Goal: Task Accomplishment & Management: Manage account settings

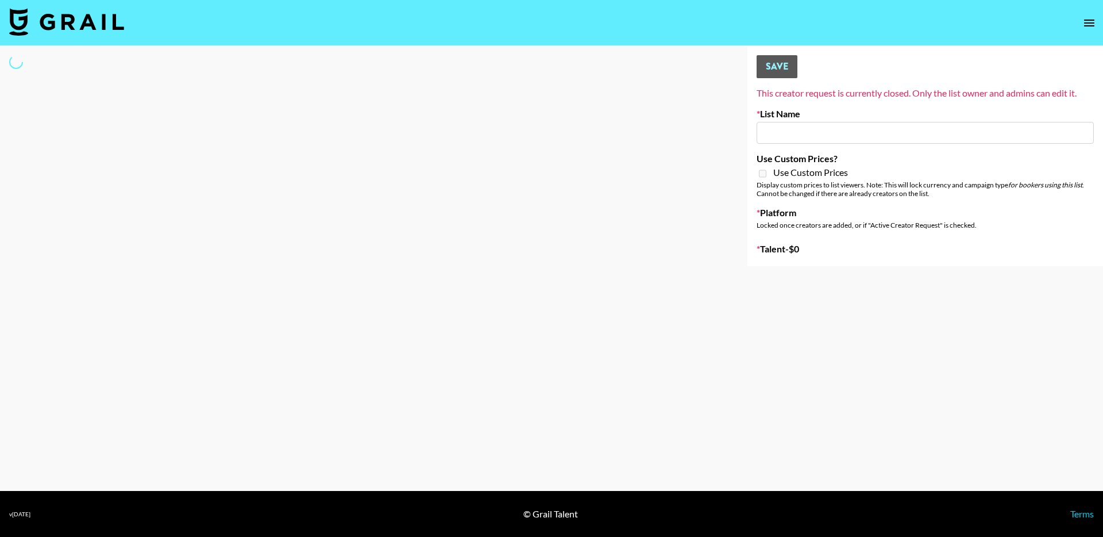
type input "Deebaby Song Promo"
select select "Song"
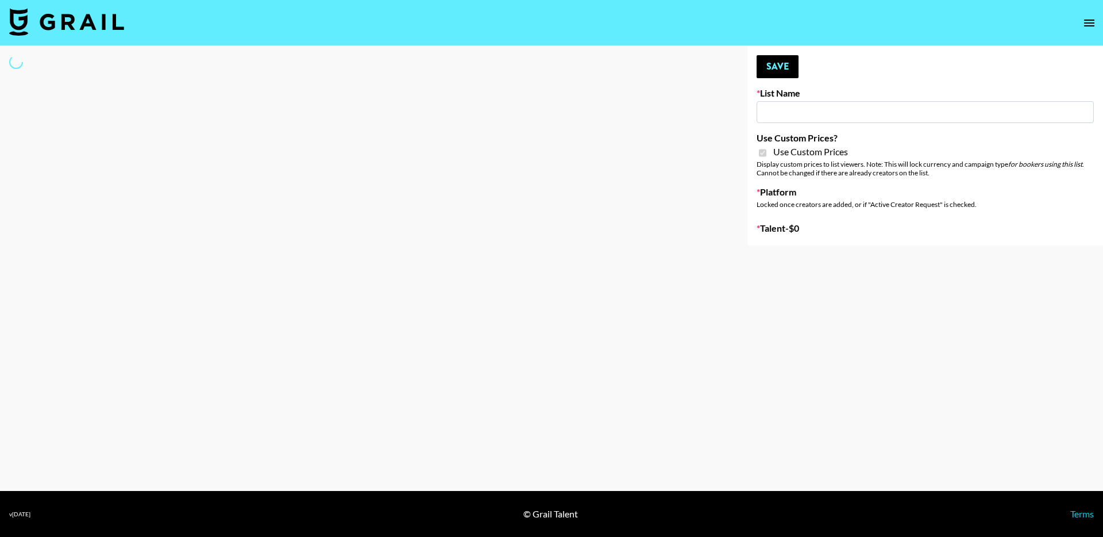
type input "FaceApp"
checkbox input "true"
select select "Brand"
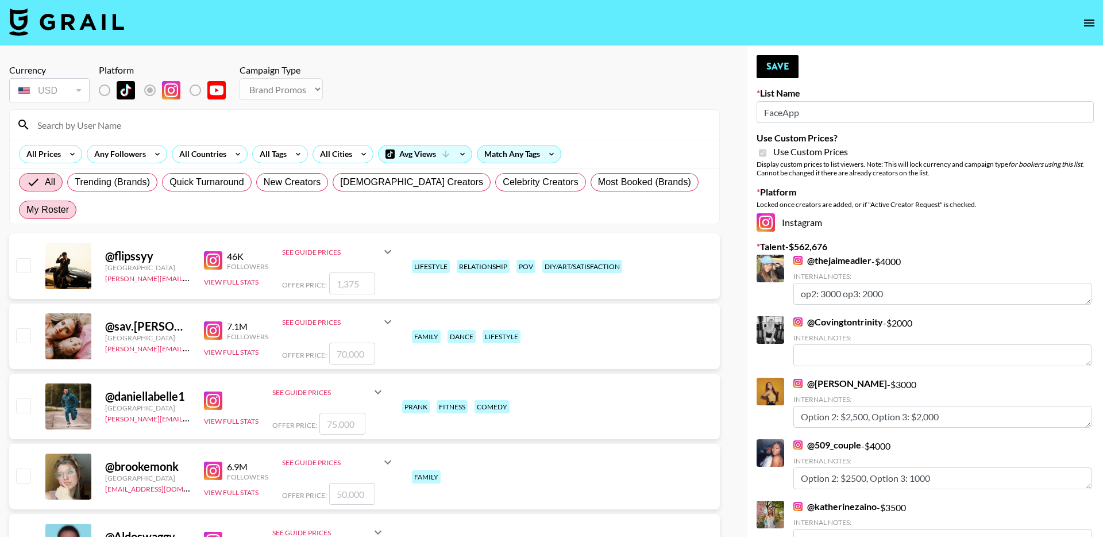
click at [69, 203] on span "My Roster" at bounding box center [47, 210] width 43 height 14
click at [26, 210] on input "My Roster" at bounding box center [26, 210] width 0 height 0
radio input "true"
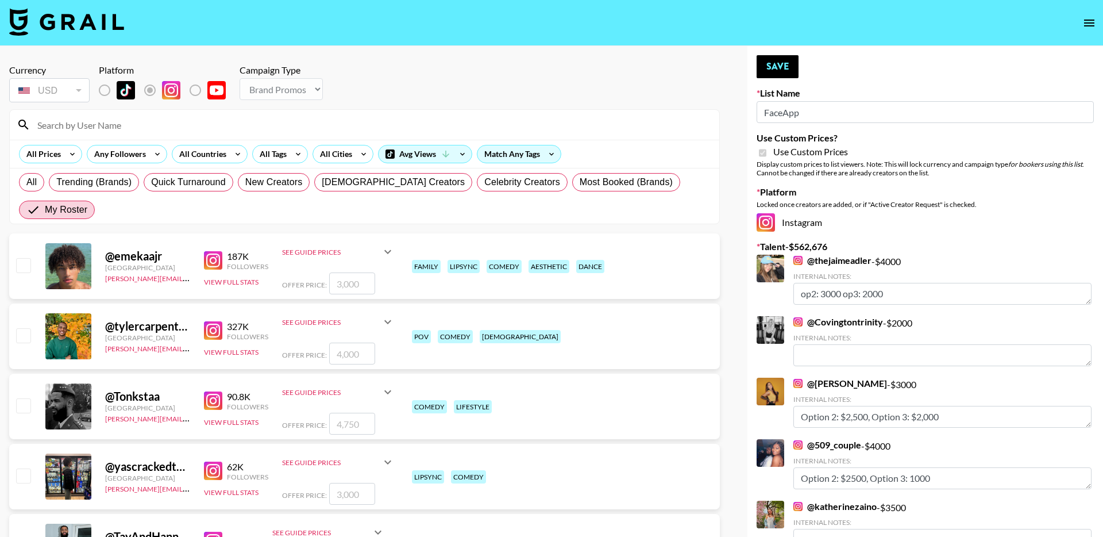
click at [25, 328] on input "checkbox" at bounding box center [23, 335] width 14 height 14
checkbox input "true"
type input "4000"
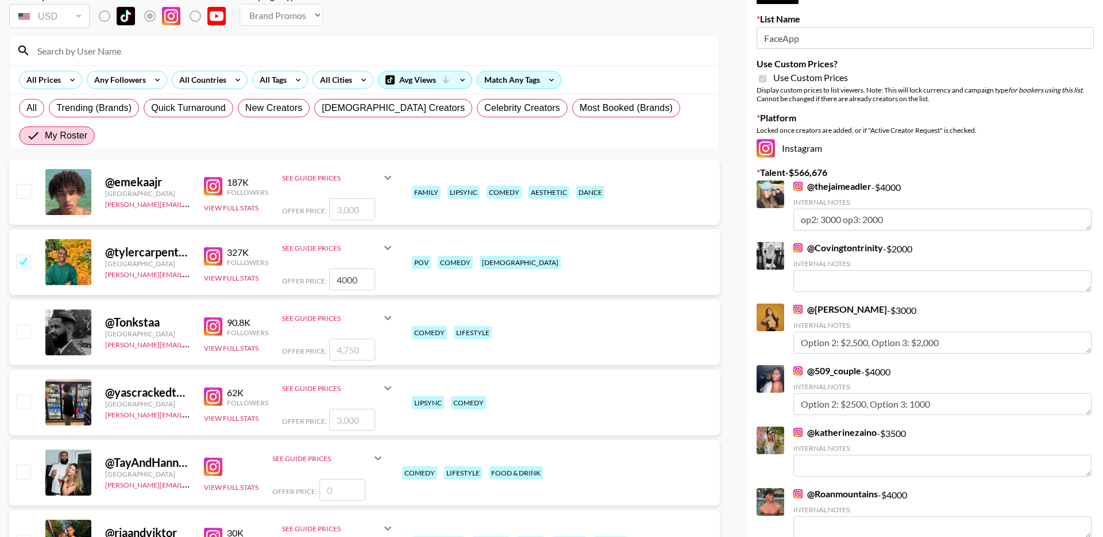
scroll to position [82, 0]
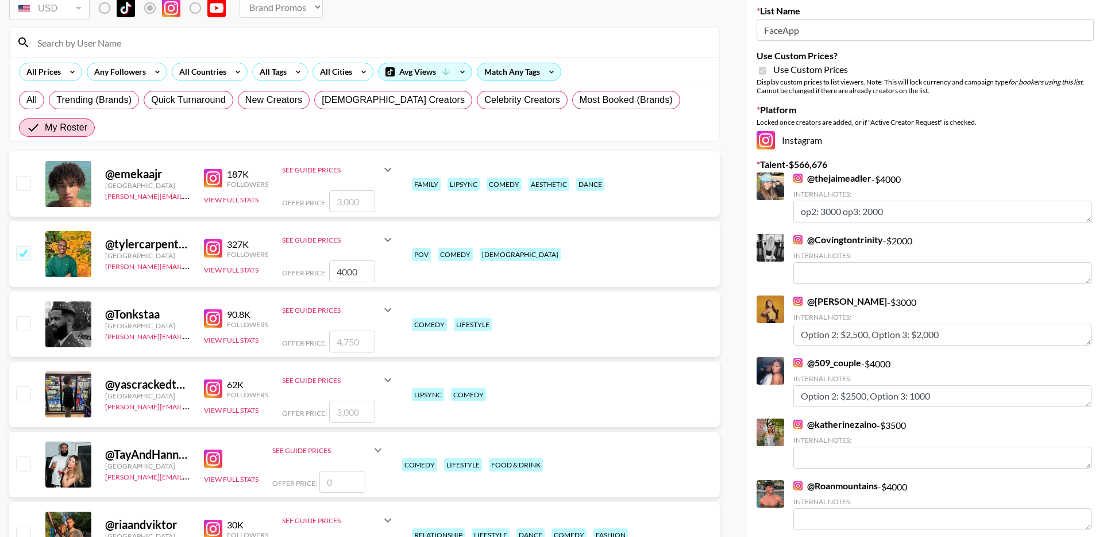
click at [24, 316] on input "checkbox" at bounding box center [23, 323] width 14 height 14
checkbox input "true"
type input "4750"
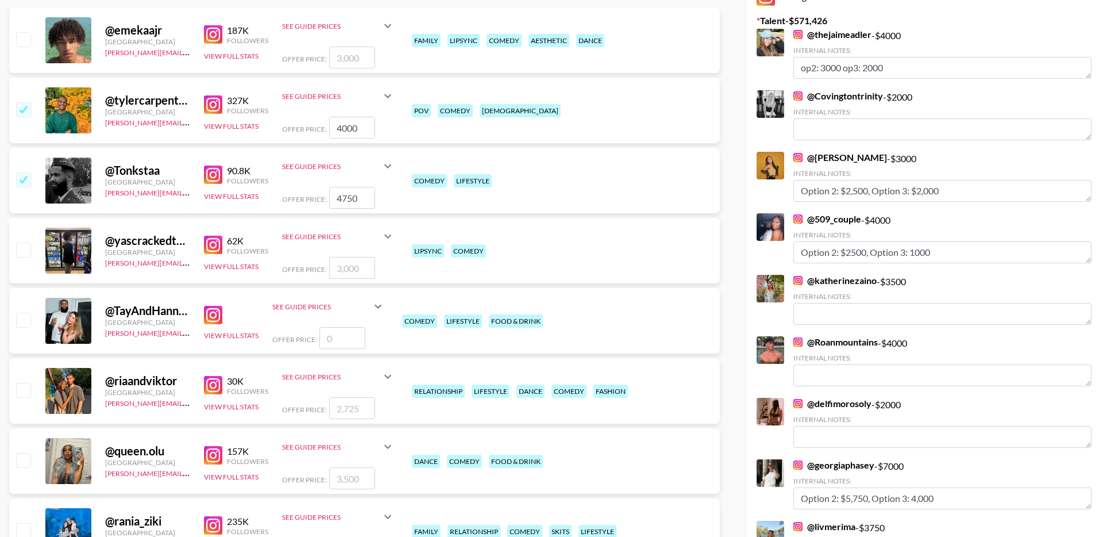
scroll to position [226, 0]
click at [27, 382] on input "checkbox" at bounding box center [23, 389] width 14 height 14
checkbox input "true"
drag, startPoint x: 364, startPoint y: 377, endPoint x: 305, endPoint y: 377, distance: 59.2
click at [310, 397] on div "Offer Price: 2725" at bounding box center [338, 408] width 113 height 22
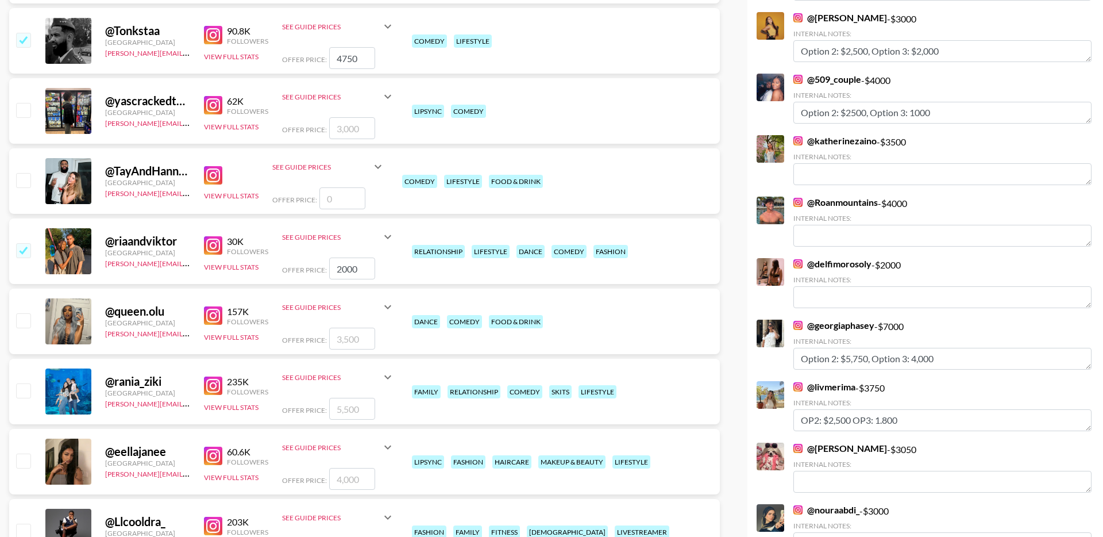
scroll to position [367, 0]
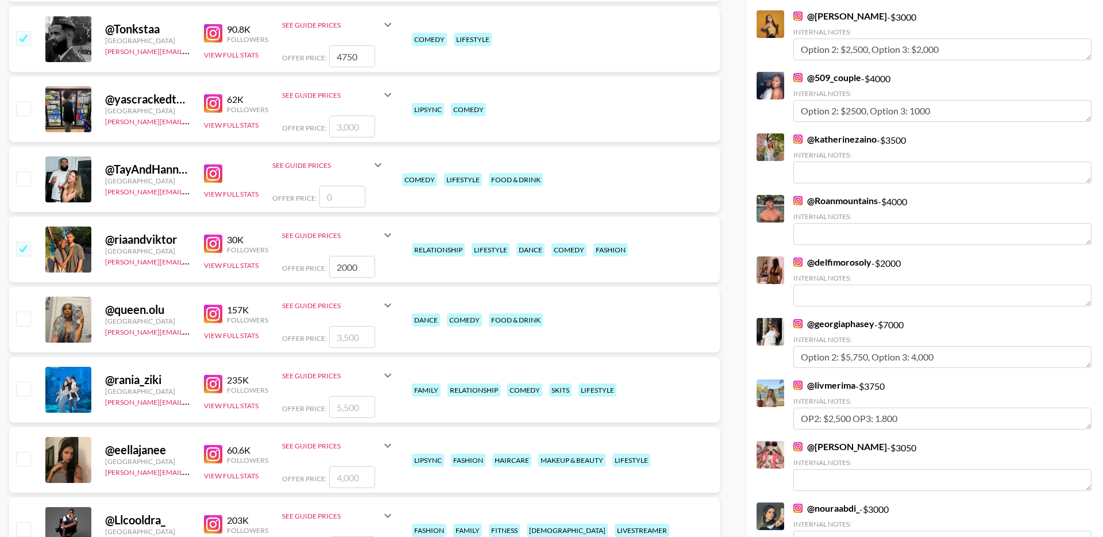
type input "2000"
click at [24, 382] on input "checkbox" at bounding box center [23, 389] width 14 height 14
checkbox input "true"
drag, startPoint x: 360, startPoint y: 380, endPoint x: 275, endPoint y: 380, distance: 85.1
click at [275, 380] on div "@ rania_ziki United States viktor@grail-talent.com 235K Followers View Full Sta…" at bounding box center [364, 390] width 711 height 66
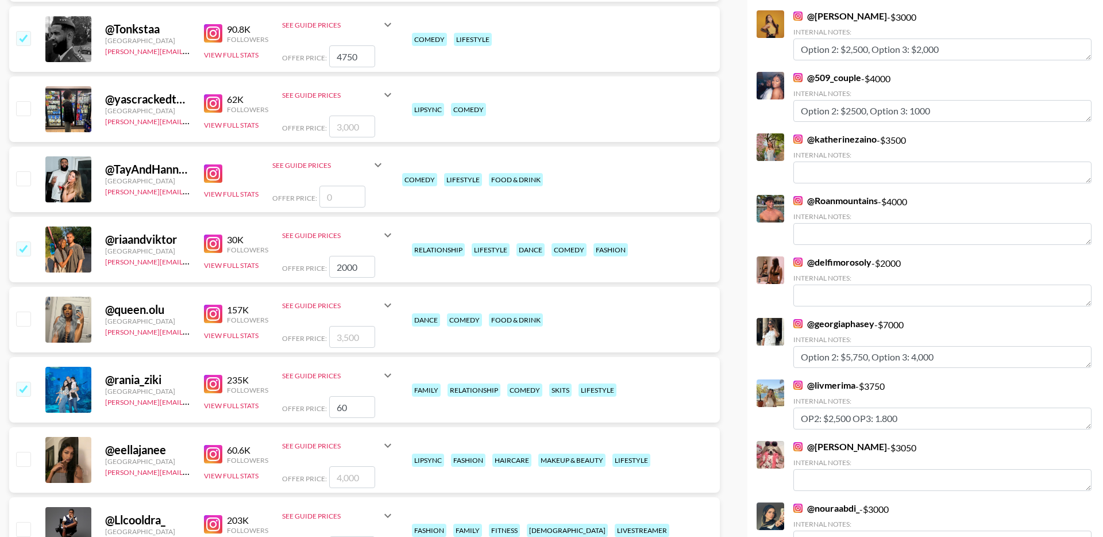
type input "6"
checkbox input "false"
type input "5"
checkbox input "true"
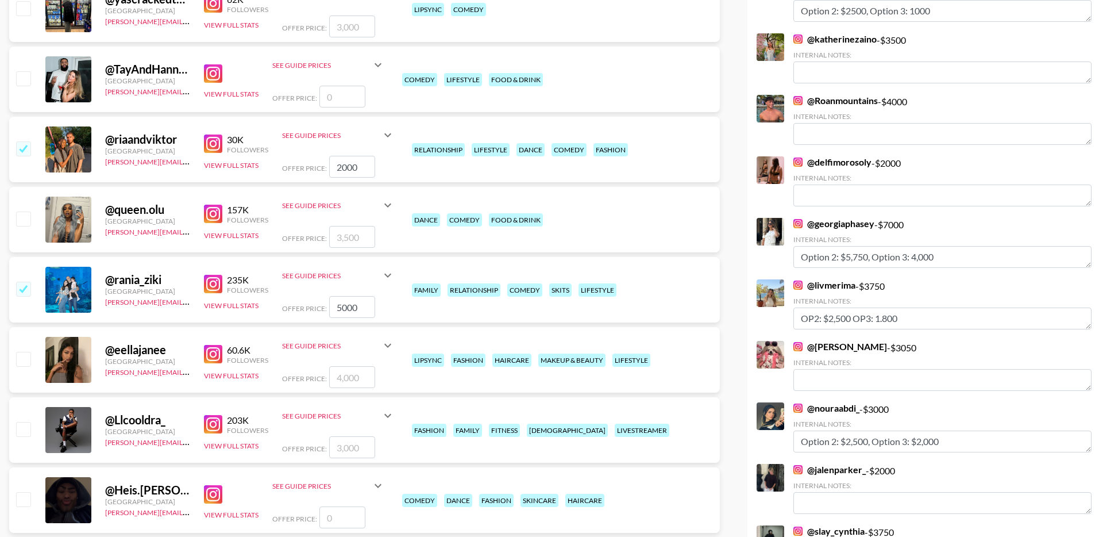
scroll to position [494, 0]
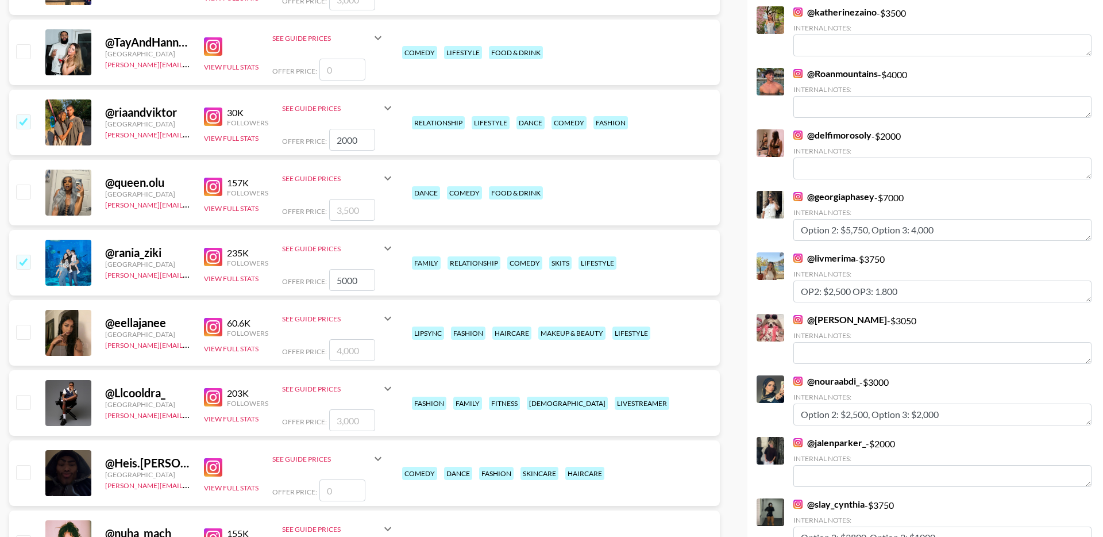
type input "5000"
click at [25, 325] on input "checkbox" at bounding box center [23, 332] width 14 height 14
checkbox input "true"
drag, startPoint x: 363, startPoint y: 318, endPoint x: 305, endPoint y: 318, distance: 57.5
click at [305, 339] on div "Offer Price: 4000" at bounding box center [338, 350] width 113 height 22
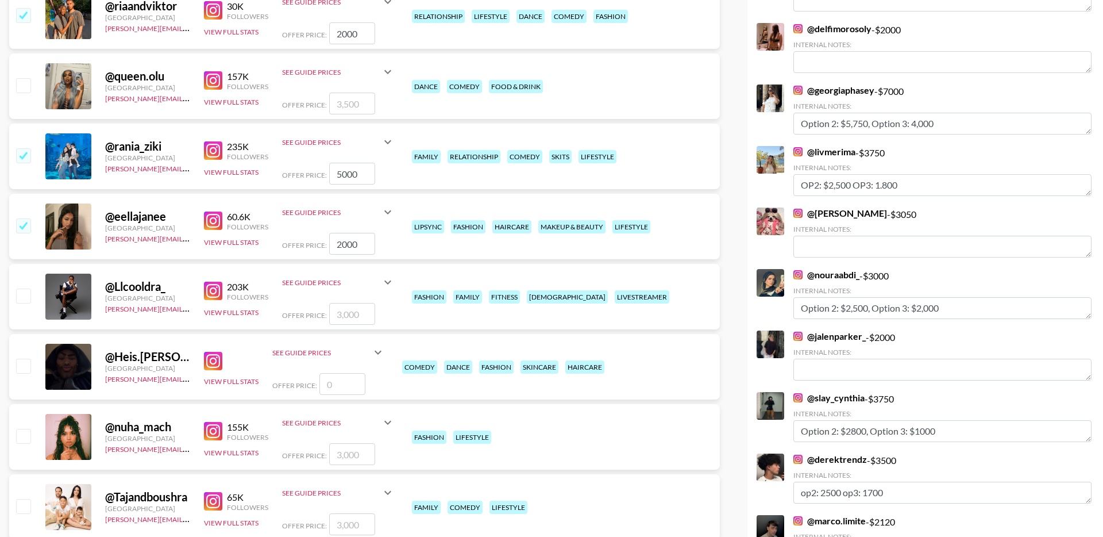
scroll to position [613, 0]
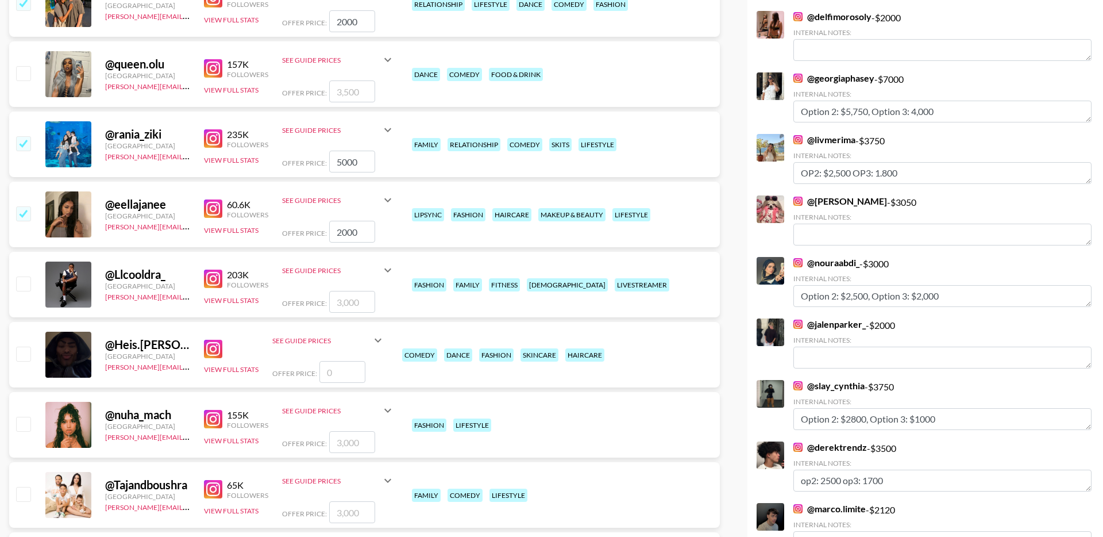
type input "2000"
click at [22, 276] on input "checkbox" at bounding box center [23, 283] width 14 height 14
checkbox input "true"
drag, startPoint x: 372, startPoint y: 271, endPoint x: 295, endPoint y: 271, distance: 76.4
click at [298, 291] on div "Offer Price: 3000" at bounding box center [338, 302] width 113 height 22
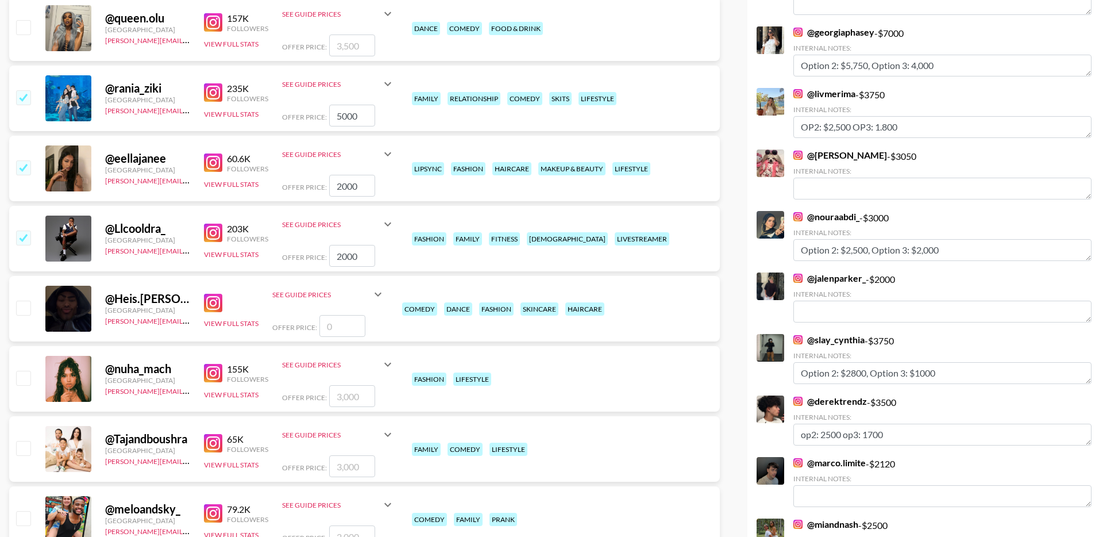
scroll to position [672, 0]
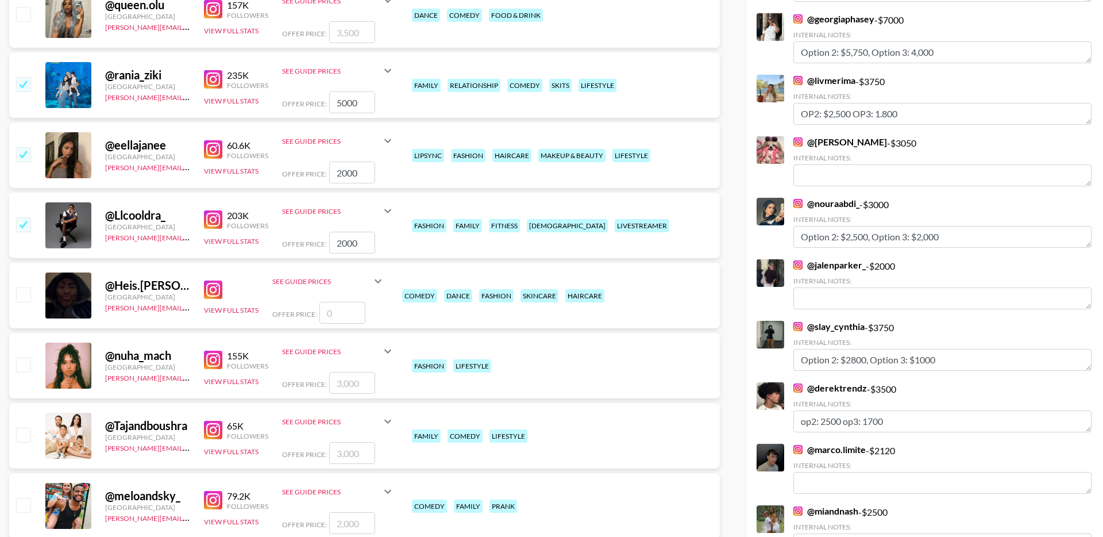
type input "2000"
click at [26, 428] on input "checkbox" at bounding box center [23, 435] width 14 height 14
checkbox input "true"
type input "3000"
click at [22, 498] on input "checkbox" at bounding box center [23, 505] width 14 height 14
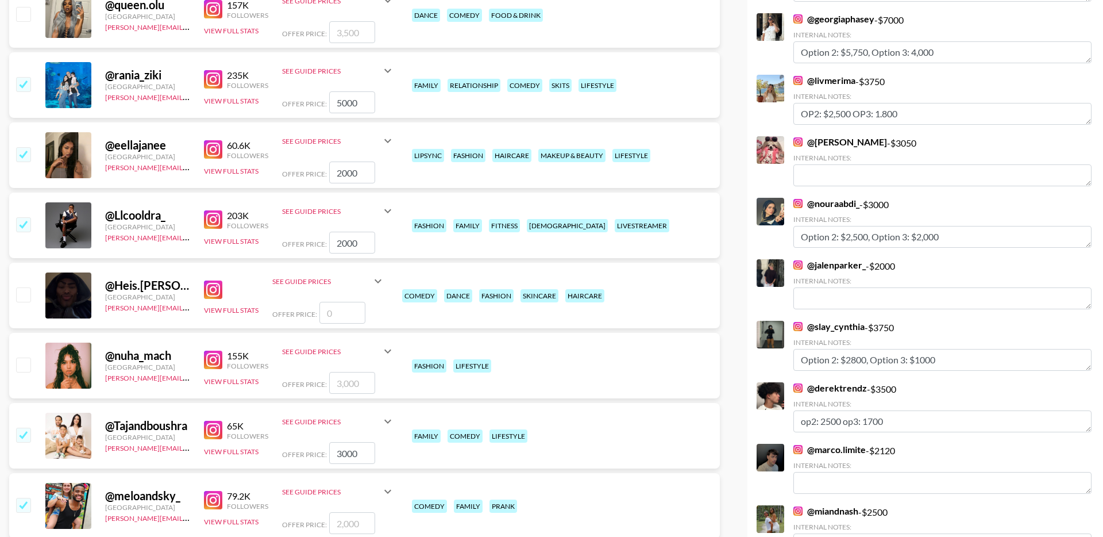
checkbox input "true"
type input "2000"
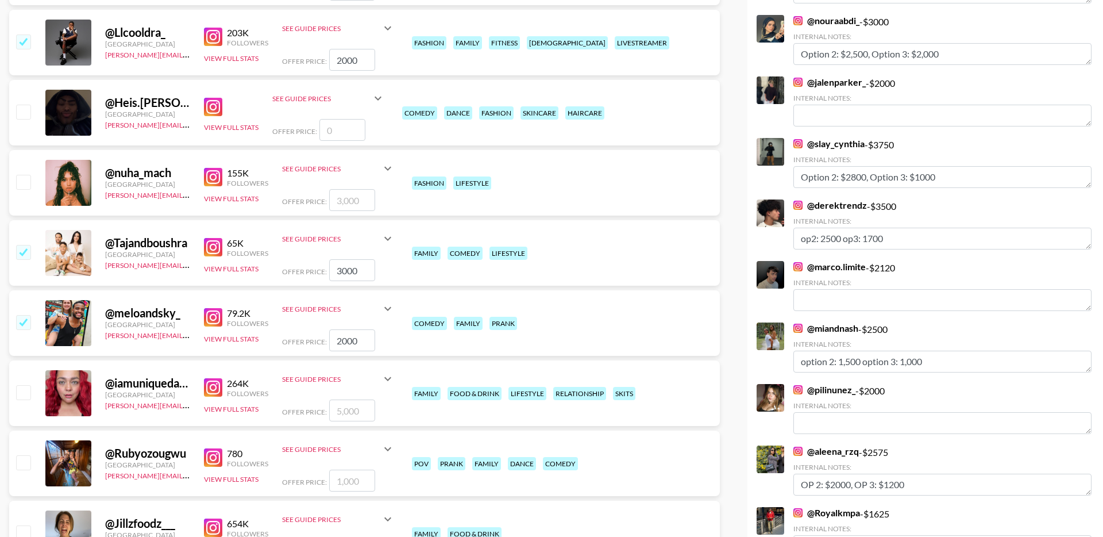
scroll to position [867, 0]
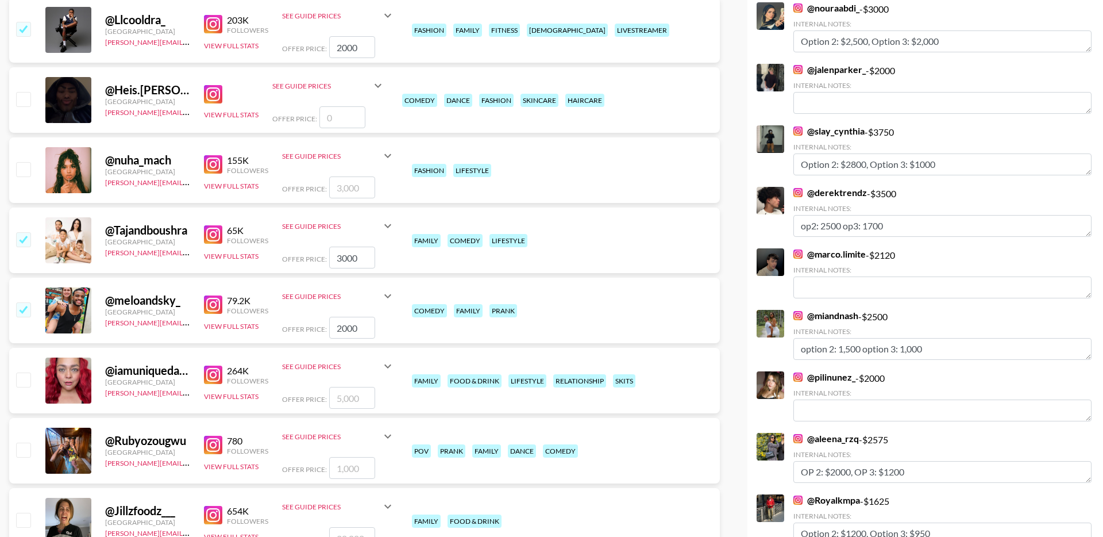
click at [24, 372] on input "checkbox" at bounding box center [23, 379] width 14 height 14
checkbox input "true"
drag, startPoint x: 353, startPoint y: 368, endPoint x: 307, endPoint y: 368, distance: 46.0
click at [312, 387] on div "Offer Price: 5000" at bounding box center [338, 398] width 113 height 22
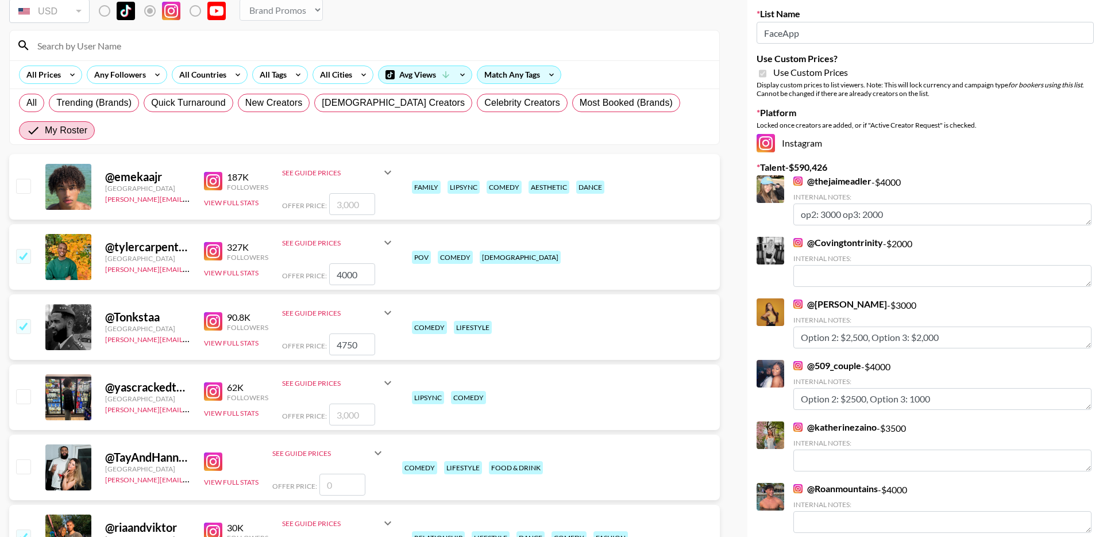
scroll to position [39, 0]
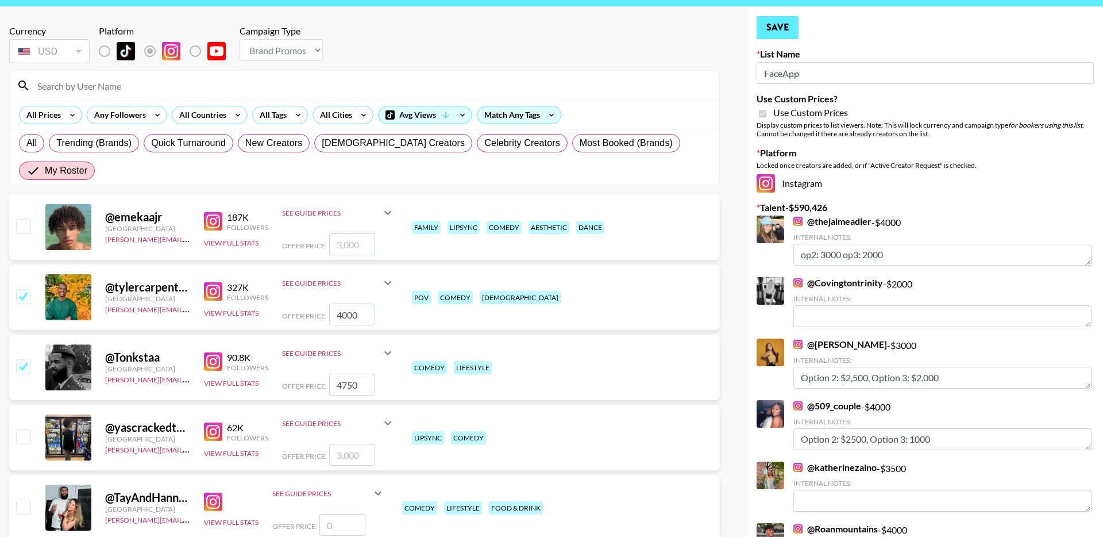
type input "3000"
click at [770, 35] on button "Save" at bounding box center [778, 27] width 42 height 23
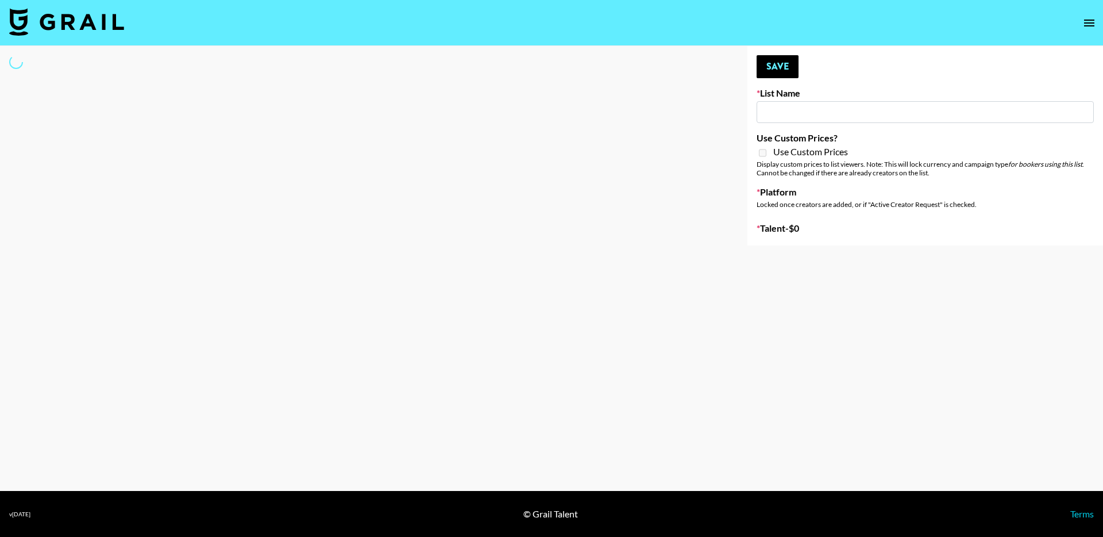
type input "Interscope Song Promo List"
select select "Song"
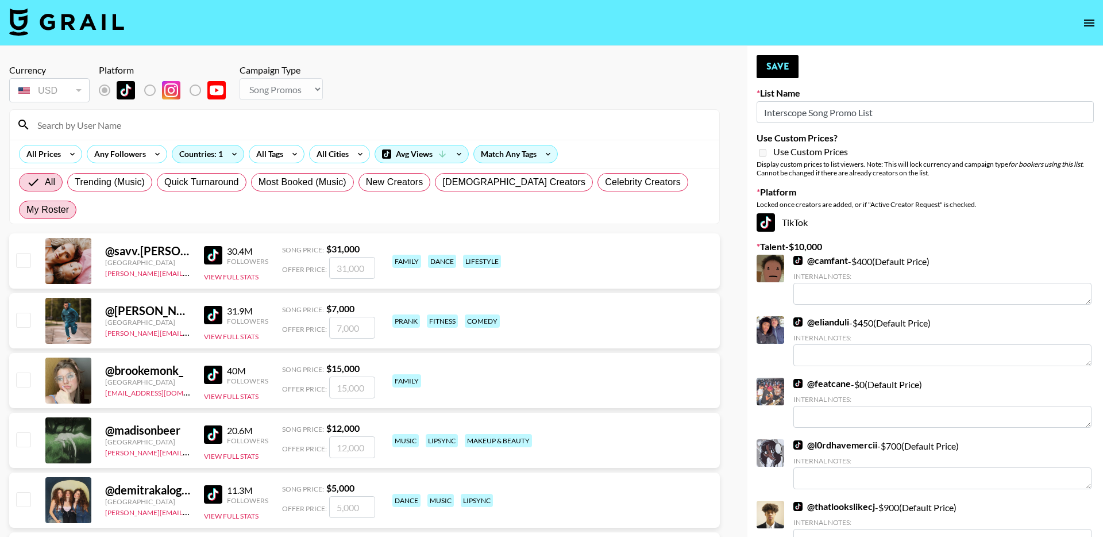
click at [69, 203] on span "My Roster" at bounding box center [47, 210] width 43 height 14
click at [26, 210] on input "My Roster" at bounding box center [26, 210] width 0 height 0
radio input "true"
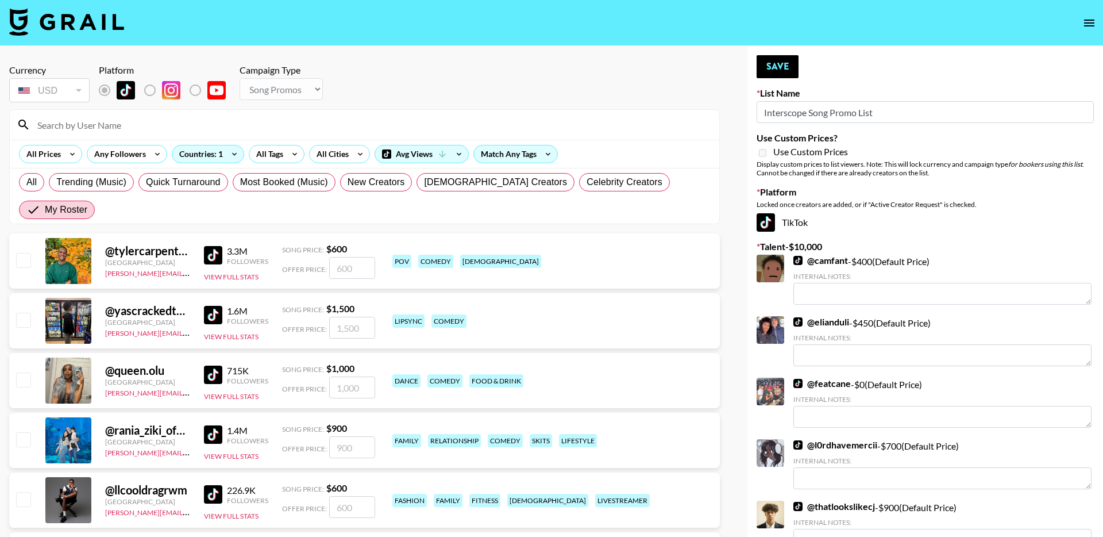
click at [22, 253] on input "checkbox" at bounding box center [23, 260] width 14 height 14
checkbox input "true"
type input "600"
click at [23, 313] on input "checkbox" at bounding box center [23, 320] width 14 height 14
checkbox input "true"
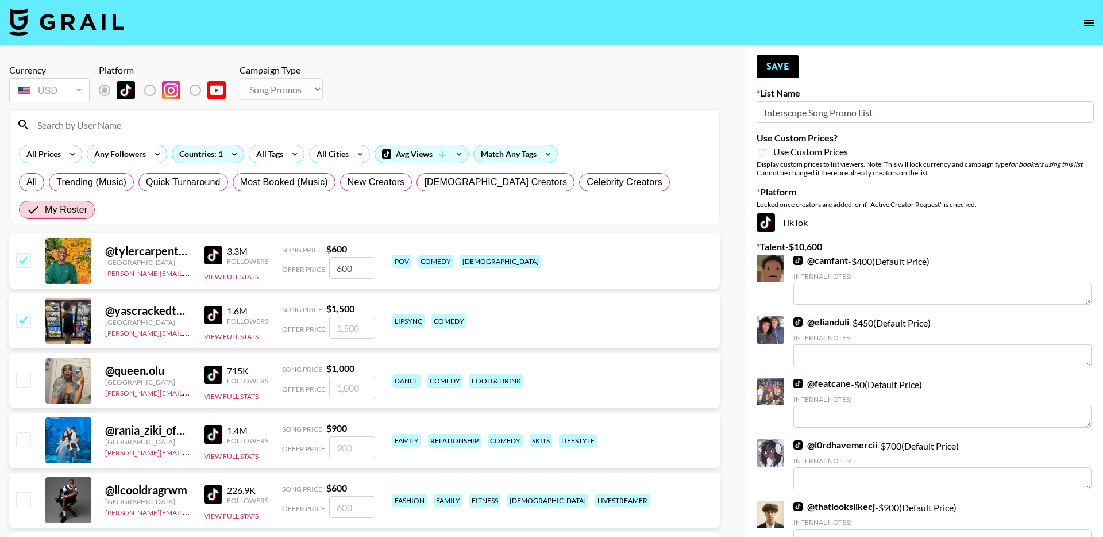
type input "1500"
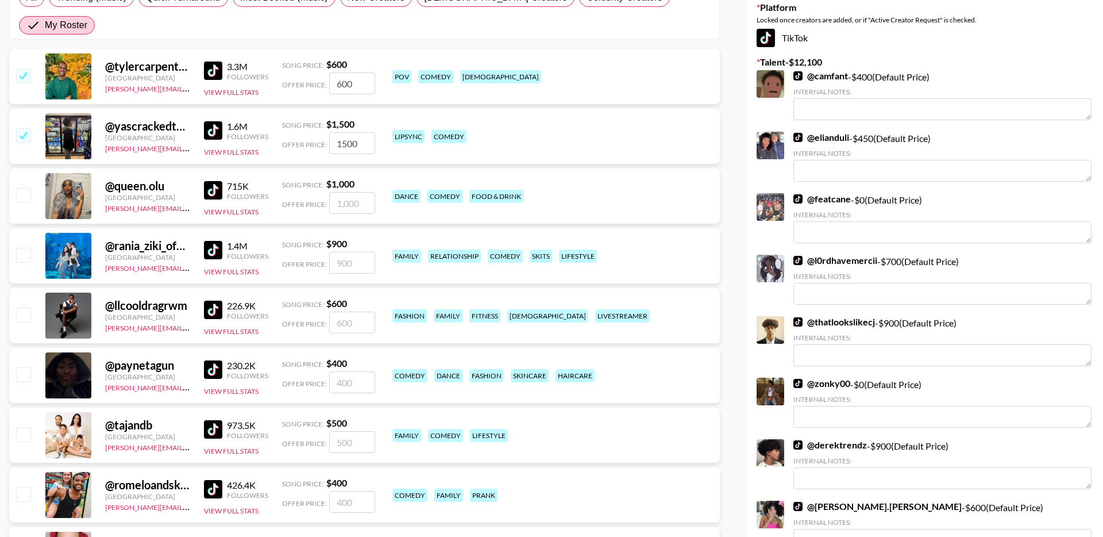
scroll to position [206, 0]
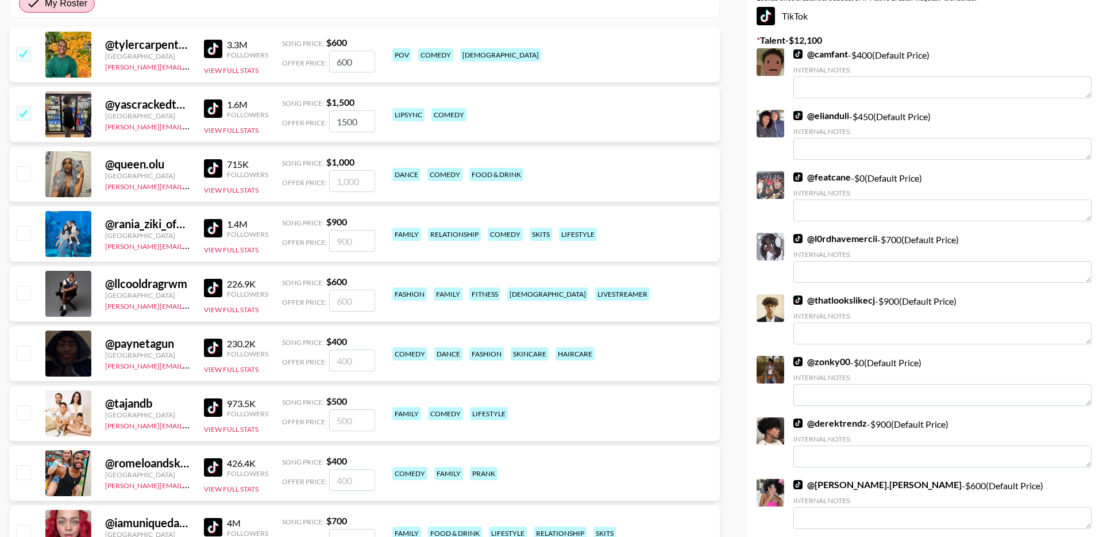
click at [24, 345] on input "checkbox" at bounding box center [23, 352] width 14 height 14
checkbox input "true"
type input "400"
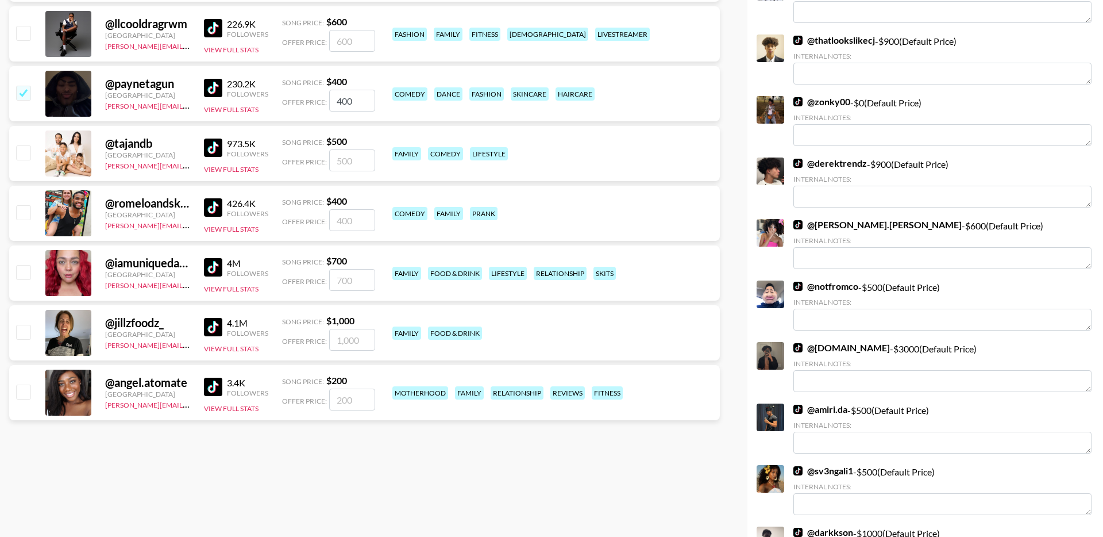
scroll to position [0, 0]
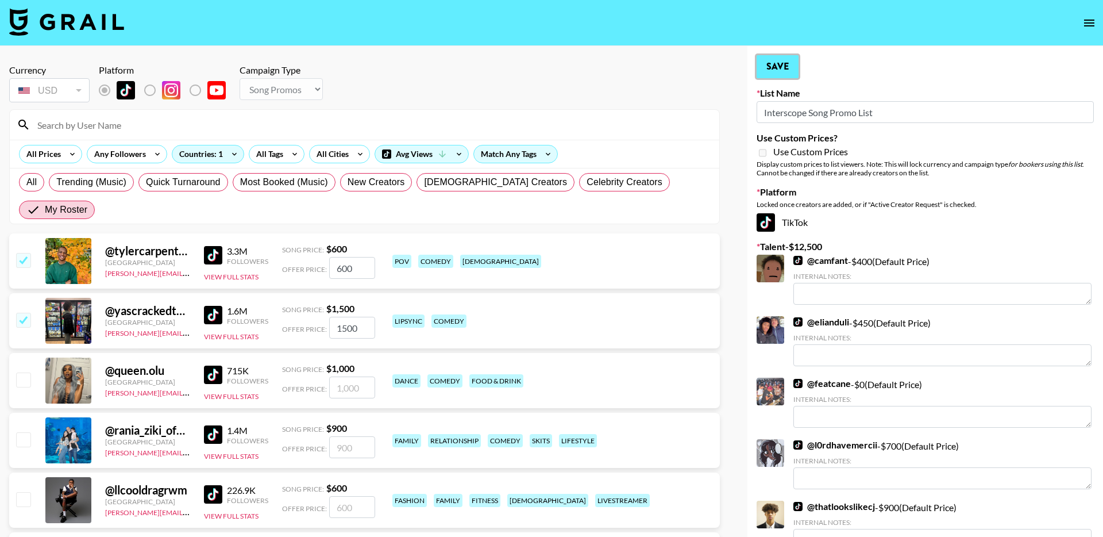
click at [781, 64] on button "Save" at bounding box center [778, 66] width 42 height 23
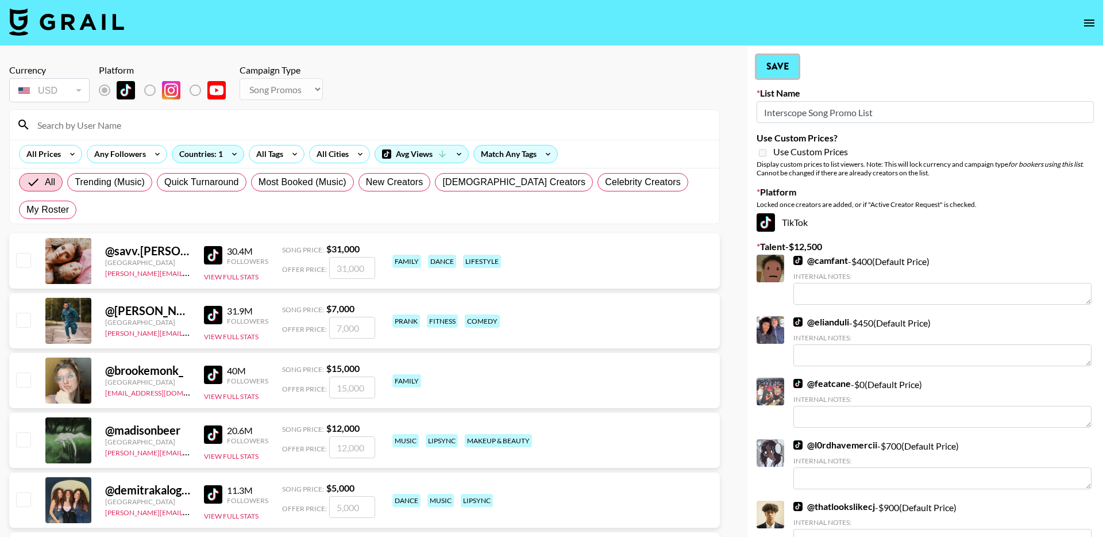
radio input "true"
